Goal: Navigation & Orientation: Find specific page/section

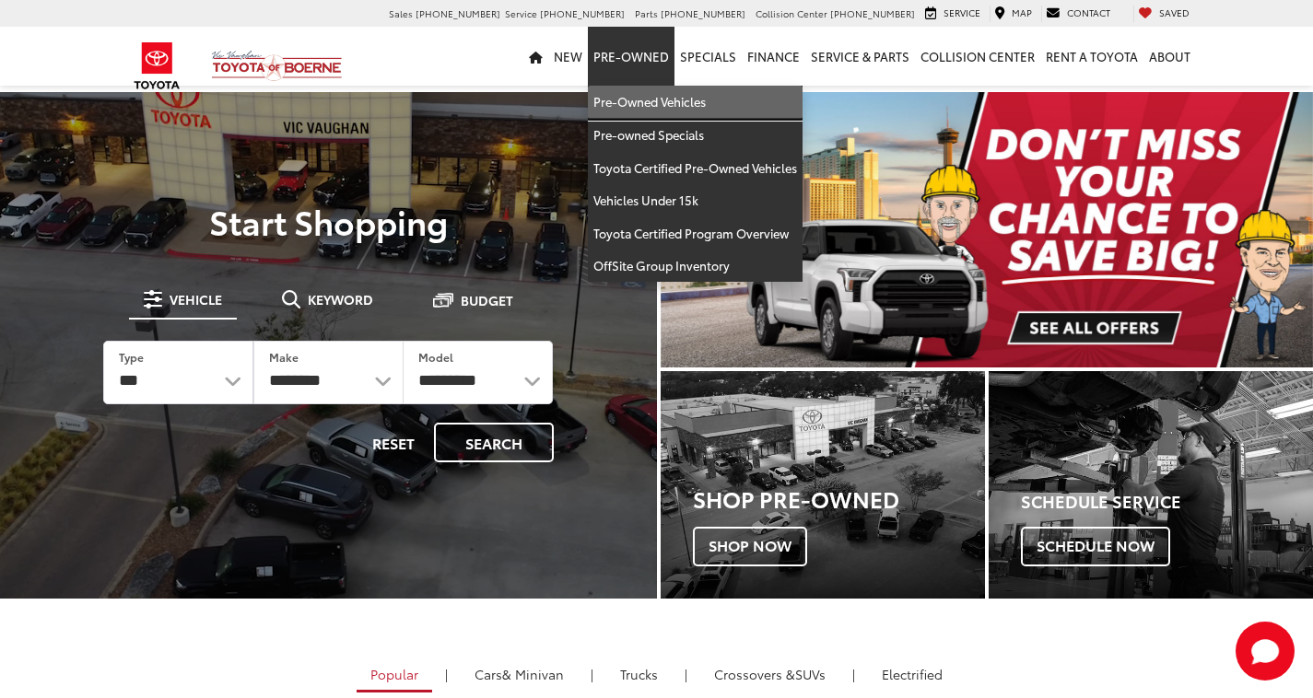
click at [635, 100] on link "Pre-Owned Vehicles" at bounding box center [695, 102] width 215 height 33
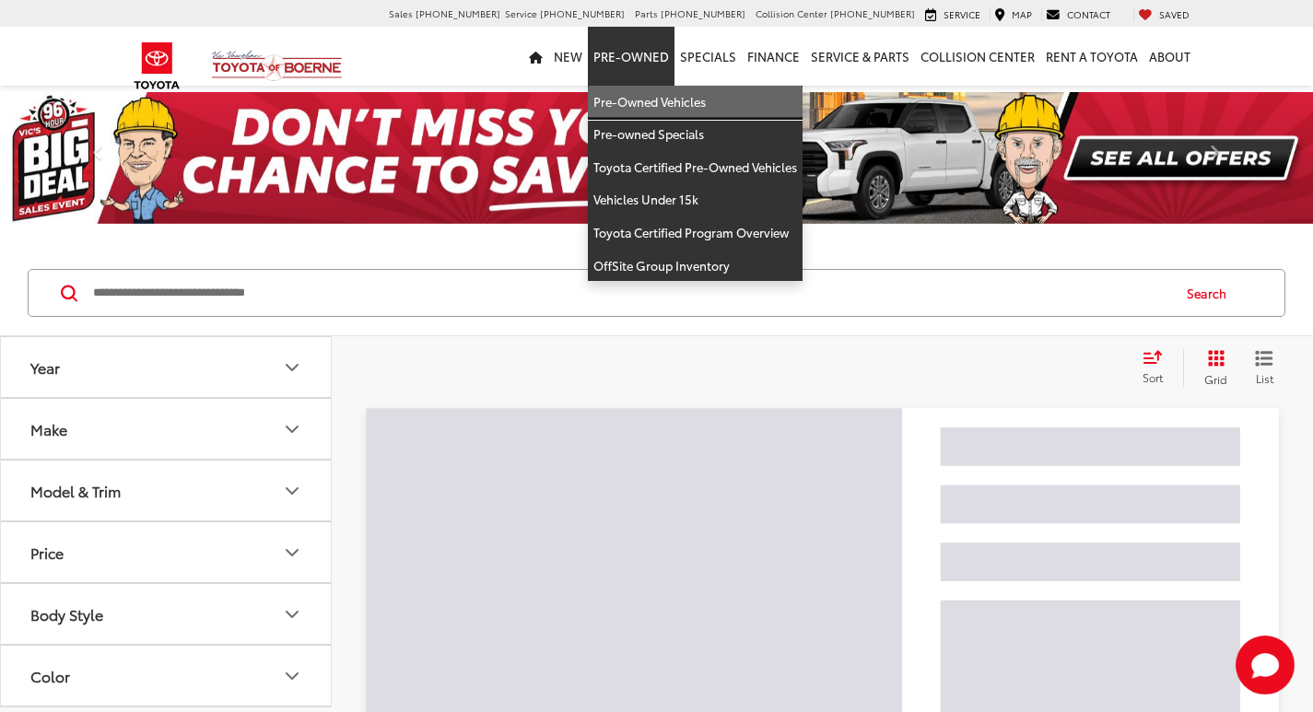
click at [629, 102] on link "Pre-Owned Vehicles" at bounding box center [695, 102] width 215 height 33
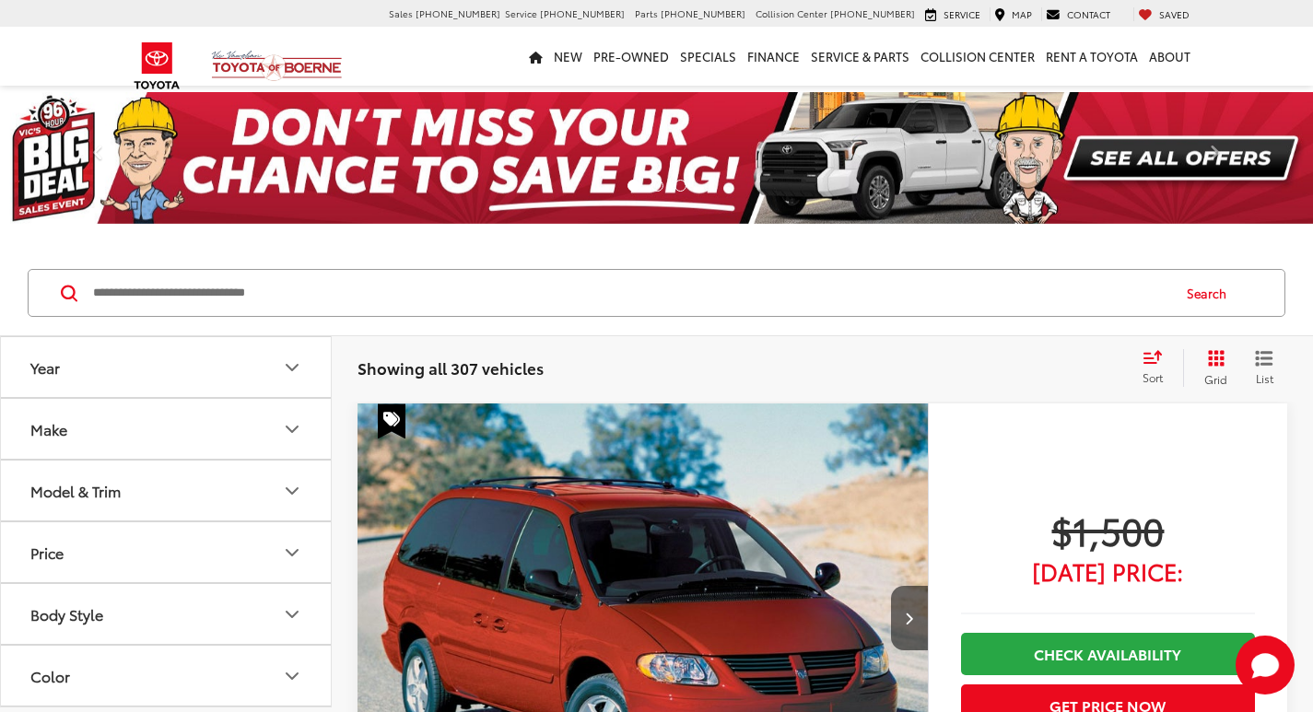
click at [1212, 353] on icon "Grid View" at bounding box center [1216, 358] width 17 height 17
